Goal: Task Accomplishment & Management: Manage account settings

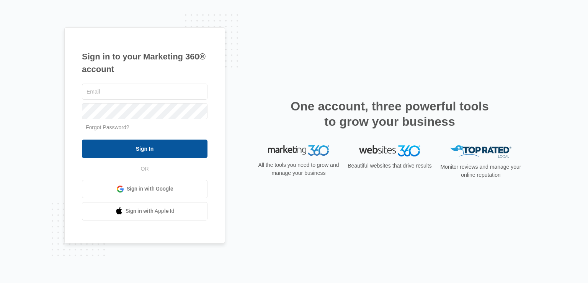
type input "[EMAIL_ADDRESS][DOMAIN_NAME]"
click at [167, 147] on input "Sign In" at bounding box center [145, 148] width 126 height 18
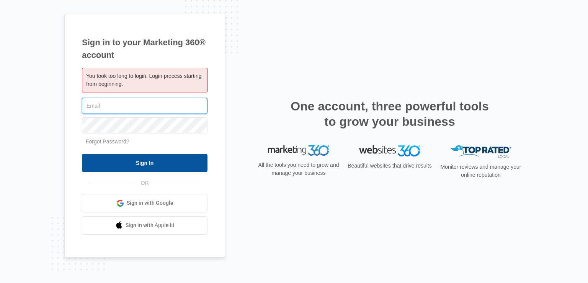
type input "[EMAIL_ADDRESS][DOMAIN_NAME]"
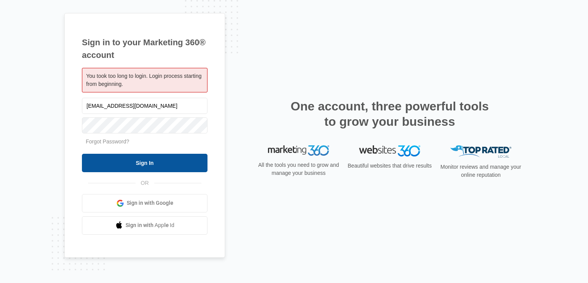
click at [136, 166] on input "Sign In" at bounding box center [145, 163] width 126 height 18
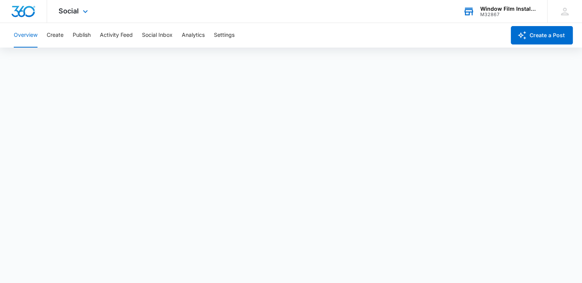
click at [508, 13] on div "M32867" at bounding box center [508, 14] width 56 height 5
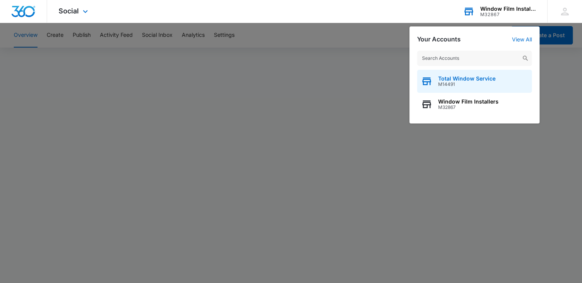
click at [471, 81] on span "Total Window Service" at bounding box center [466, 78] width 57 height 6
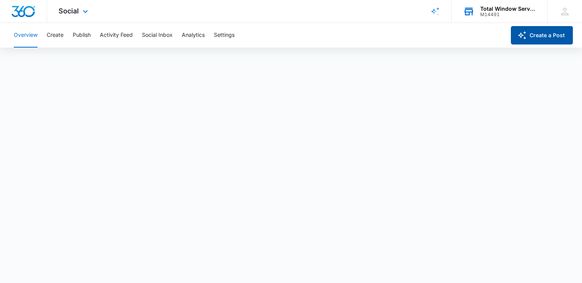
scroll to position [2, 0]
click at [496, 13] on div "M14491" at bounding box center [508, 14] width 56 height 5
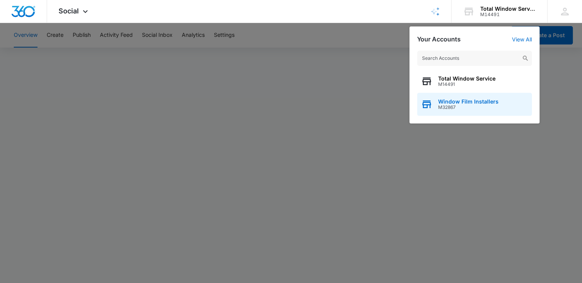
click at [453, 105] on span "M32867" at bounding box center [468, 107] width 60 height 5
